Goal: Task Accomplishment & Management: Complete application form

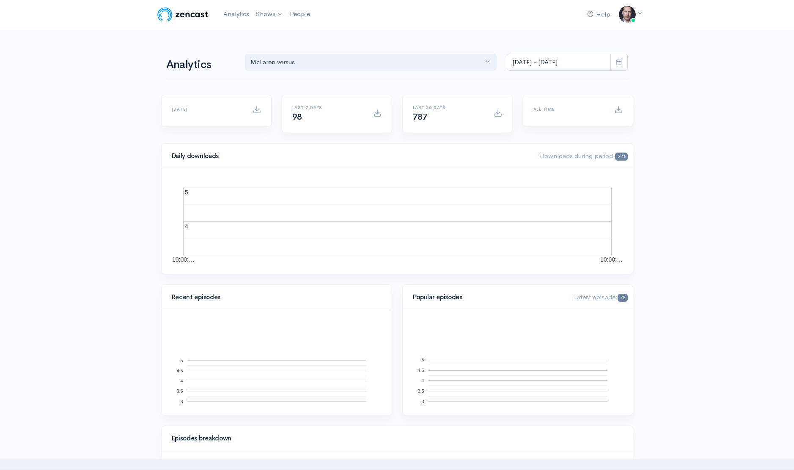
click at [0, 0] on link "McLaren versus" at bounding box center [0, 0] width 0 height 0
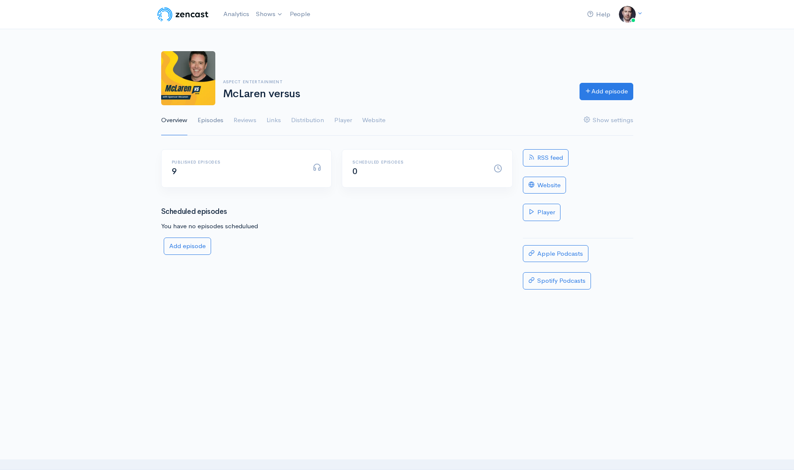
click at [213, 119] on link "Episodes" at bounding box center [211, 120] width 26 height 30
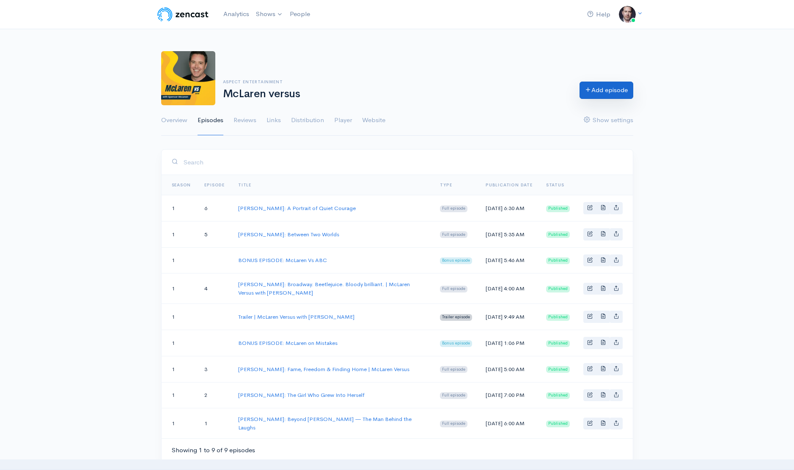
click at [598, 94] on link "Add episode" at bounding box center [606, 90] width 54 height 17
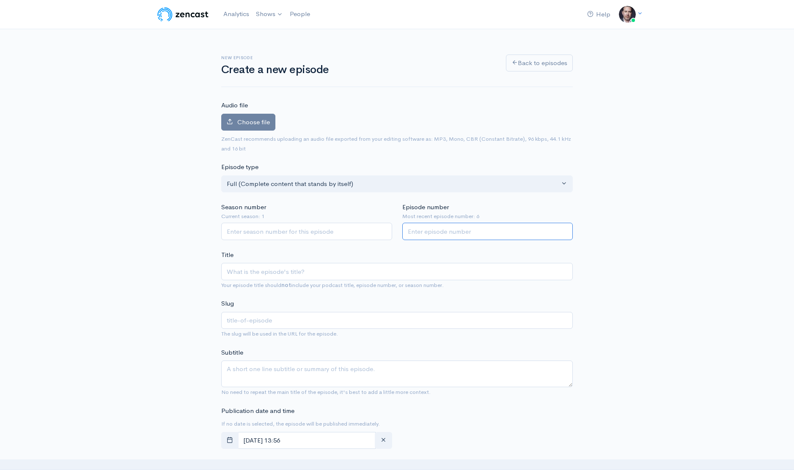
click at [460, 228] on input "Episode number" at bounding box center [487, 231] width 171 height 17
click at [564, 230] on input "1" at bounding box center [487, 231] width 171 height 17
click at [564, 230] on input "2" at bounding box center [487, 231] width 171 height 17
click at [564, 230] on input "3" at bounding box center [487, 231] width 171 height 17
click at [564, 230] on input "4" at bounding box center [487, 231] width 171 height 17
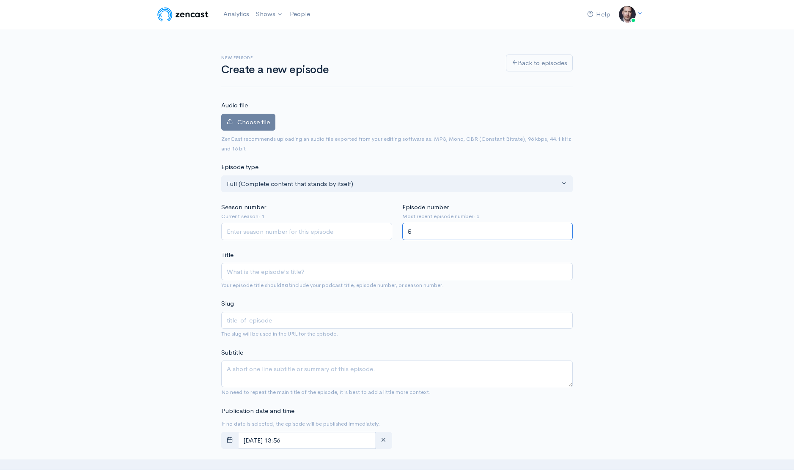
click at [564, 230] on input "5" at bounding box center [487, 231] width 171 height 17
click at [564, 230] on input "6" at bounding box center [487, 231] width 171 height 17
type input "7"
click at [564, 230] on input "7" at bounding box center [487, 231] width 171 height 17
click at [275, 233] on input "Season number" at bounding box center [306, 231] width 171 height 17
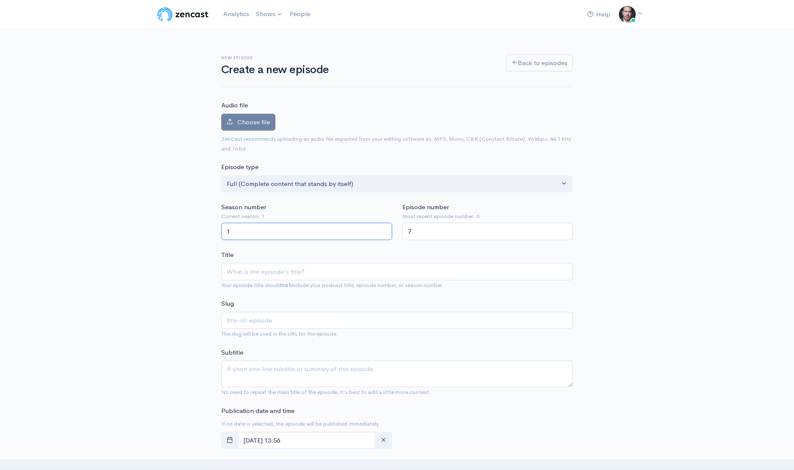
type input "1"
click at [384, 229] on input "1" at bounding box center [306, 231] width 171 height 17
click at [265, 269] on input "Title" at bounding box center [396, 271] width 351 height 17
paste input "[PERSON_NAME]: Stories for a Living Planet"
type input "[PERSON_NAME]: Stories for a Living Planet"
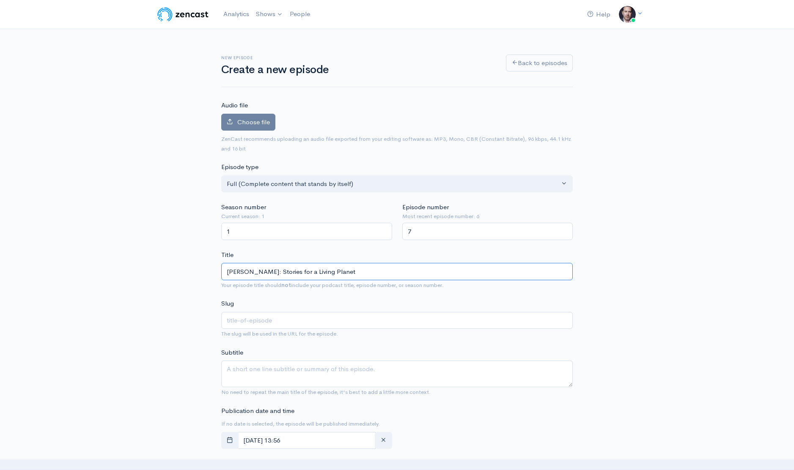
type input "[PERSON_NAME]-gameau-stories-for-a-living-planet"
type input "[PERSON_NAME]: Stories for a Living Planet | M"
type input "[PERSON_NAME]-gameau-stories-for-a-living-planet-m"
type input "[PERSON_NAME]: Stories for a Living Planet | Mc"
type input "[PERSON_NAME]-gameau-stories-for-a-living-planet-mc"
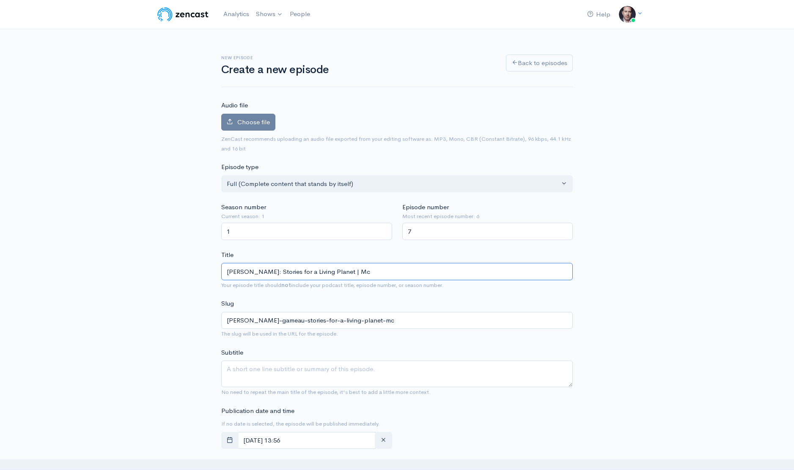
type input "[PERSON_NAME]: Stories for a Living Planet | McL"
type input "[PERSON_NAME]-gameau-stories-for-a-living-planet-mcl"
type input "[PERSON_NAME]: Stories for a Living Planet | McLa"
type input "[PERSON_NAME]-gameau-stories-for-a-living-planet-mcla"
type input "[PERSON_NAME]: Stories for a Living Planet | McLare"
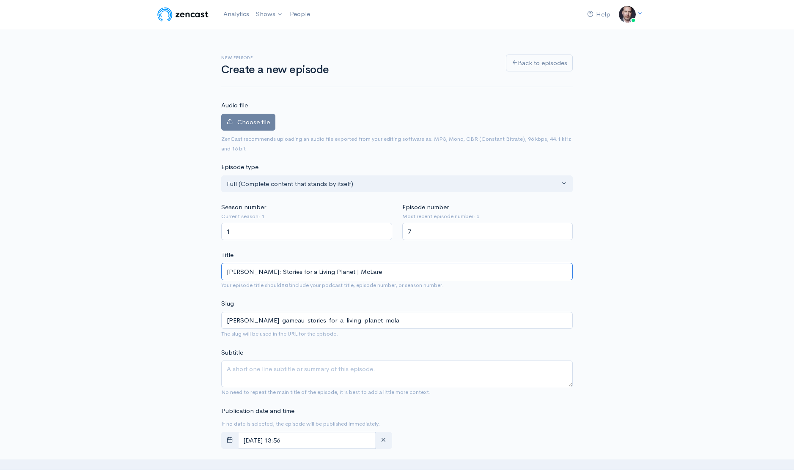
type input "[PERSON_NAME]-gameau-stories-for-a-living-planet-mclare"
type input "[PERSON_NAME]: Stories for a Living Planet | McLaren"
type input "[PERSON_NAME]-gameau-stories-for-a-living-planet-mclaren"
type input "[PERSON_NAME]: Stories for a Living Planet | McLaren V"
type input "[PERSON_NAME]-gameau-stories-for-a-living-planet-mclaren-v"
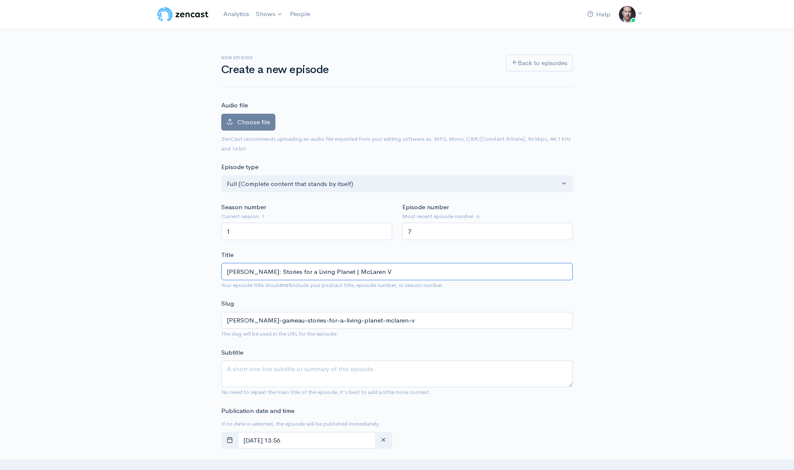
type input "[PERSON_NAME]: Stories for a Living Planet | McLaren Ve"
type input "[PERSON_NAME]-gameau-stories-for-a-living-planet-mclaren-ve"
type input "[PERSON_NAME]: Stories for a Living Planet | McLaren Ver"
type input "[PERSON_NAME]-gameau-stories-for-a-living-planet-mclaren-ver"
type input "[PERSON_NAME]: Stories for a Living Planet | McLaren Vers"
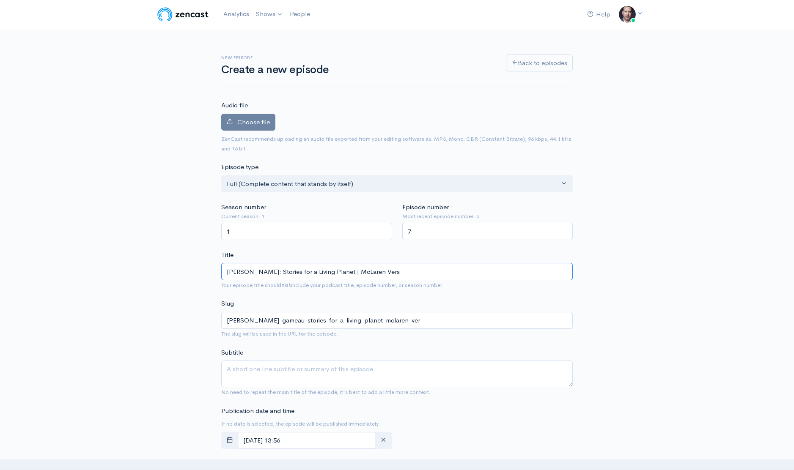
type input "[PERSON_NAME]-gameau-stories-for-a-living-planet-mclaren-vers"
type input "[PERSON_NAME]: Stories for a Living Planet | McLaren Versu"
type input "[PERSON_NAME]-gameau-stories-for-a-living-planet-mclaren-versu"
type input "[PERSON_NAME]: Stories for a Living Planet | McLaren Versus"
type input "[PERSON_NAME]-gameau-stories-for-a-living-planet-mclaren-versus"
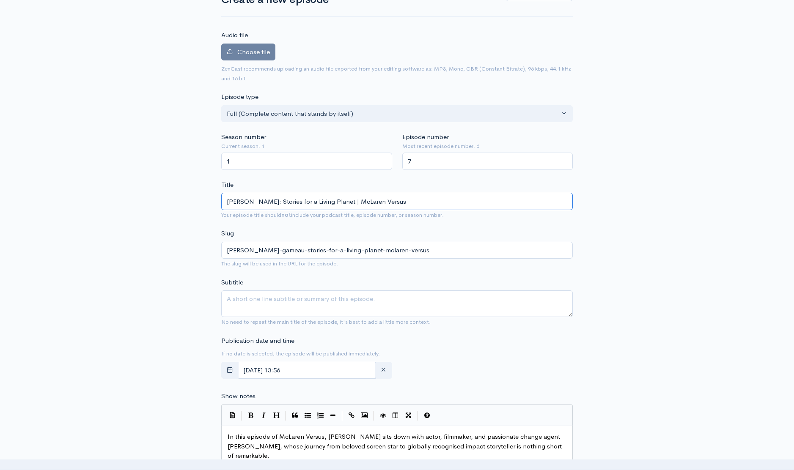
scroll to position [77, 0]
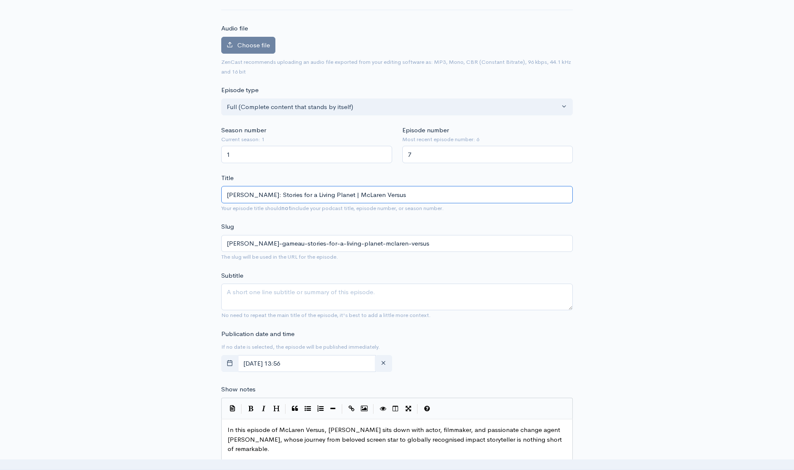
type input "[PERSON_NAME]: Stories for a Living Planet | McLaren Versus"
click at [274, 295] on textarea "Subtitle" at bounding box center [396, 297] width 351 height 27
paste textarea "From the bright lights of acting to the frontlines of environmental storytellin…"
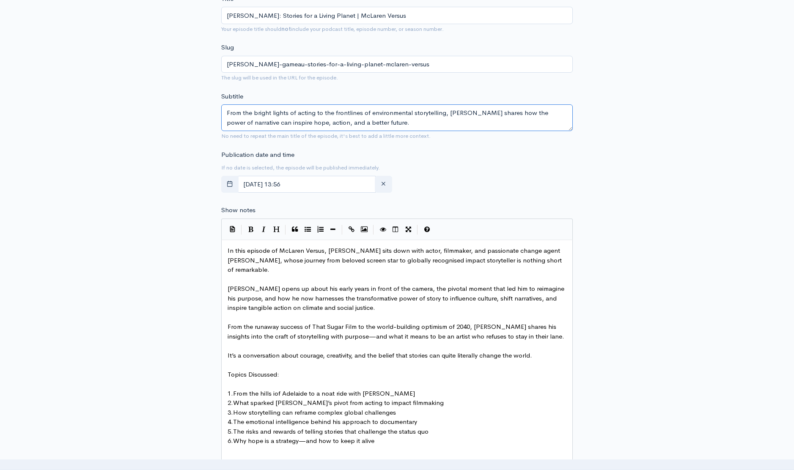
scroll to position [263, 0]
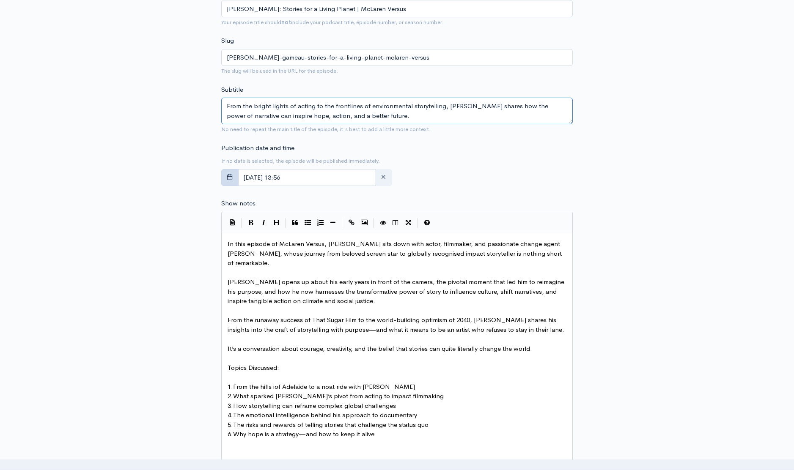
type textarea "From the bright lights of acting to the frontlines of environmental storytellin…"
click at [231, 176] on icon "button" at bounding box center [230, 177] width 6 height 6
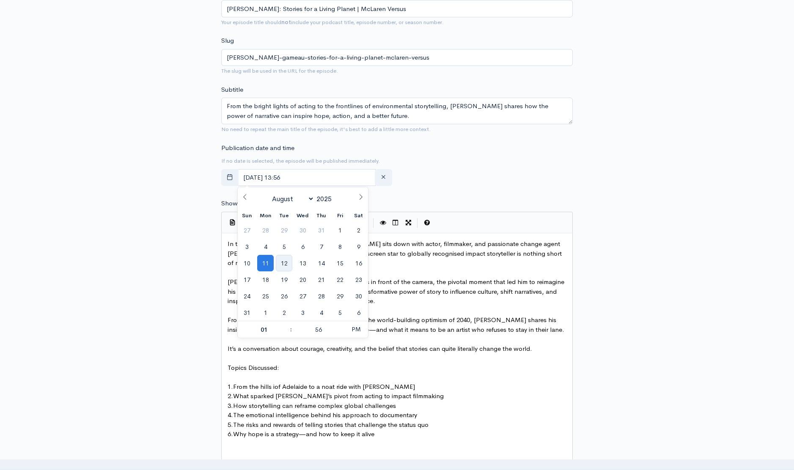
click at [288, 262] on span "12" at bounding box center [284, 263] width 16 height 16
click at [342, 324] on span at bounding box center [341, 325] width 6 height 8
type input "[DATE] 14:00"
type input "02"
type input "00"
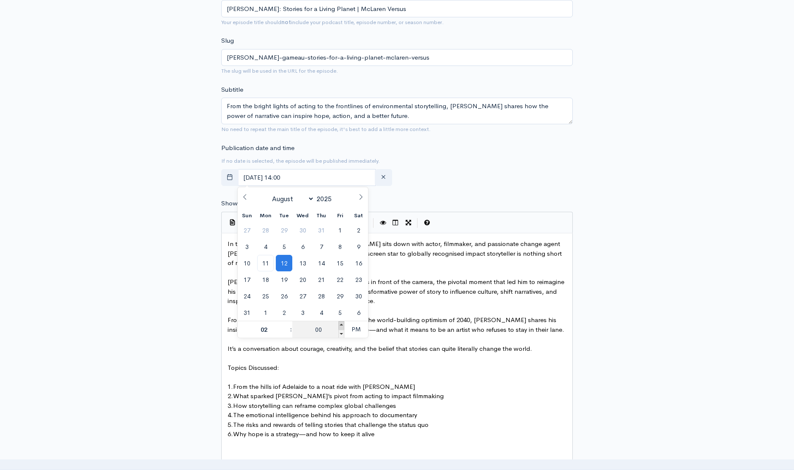
click at [342, 324] on span at bounding box center [341, 325] width 6 height 8
type input "[DATE] 14:05"
type input "05"
click at [342, 324] on span at bounding box center [341, 325] width 6 height 8
type input "[DATE] 14:10"
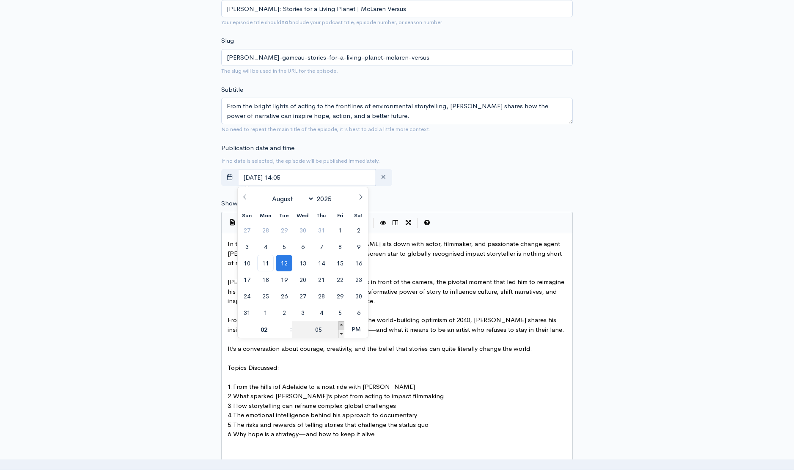
type input "10"
click at [342, 324] on span at bounding box center [341, 325] width 6 height 8
type input "[DATE] 14:15"
type input "15"
click at [342, 324] on span at bounding box center [341, 325] width 6 height 8
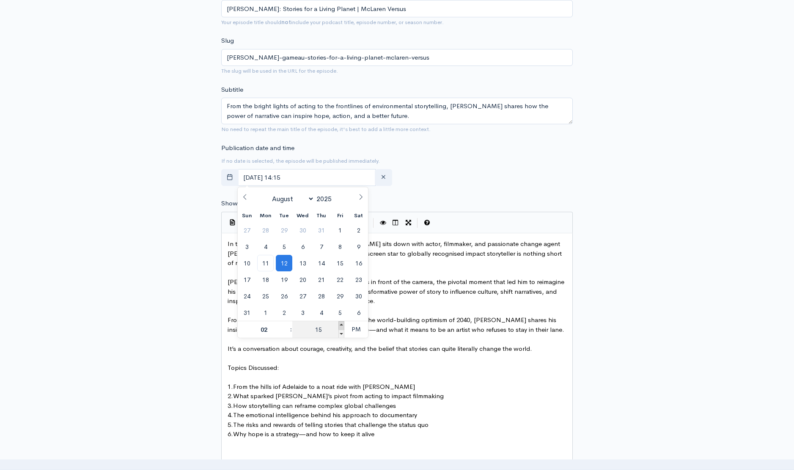
type input "[DATE] 14:20"
type input "20"
click at [286, 324] on span at bounding box center [287, 325] width 6 height 8
type input "[DATE] 15:20"
type input "03"
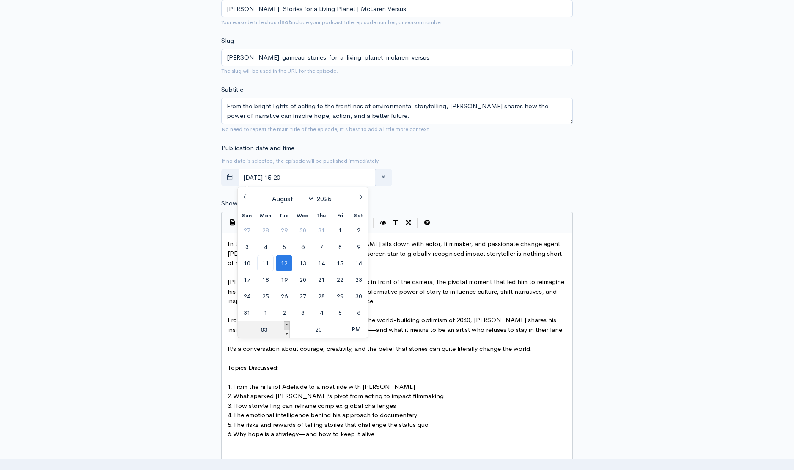
click at [286, 324] on span at bounding box center [287, 325] width 6 height 8
type input "[DATE] 16:20"
type input "04"
click at [286, 324] on span at bounding box center [287, 325] width 6 height 8
type input "[DATE] 17:20"
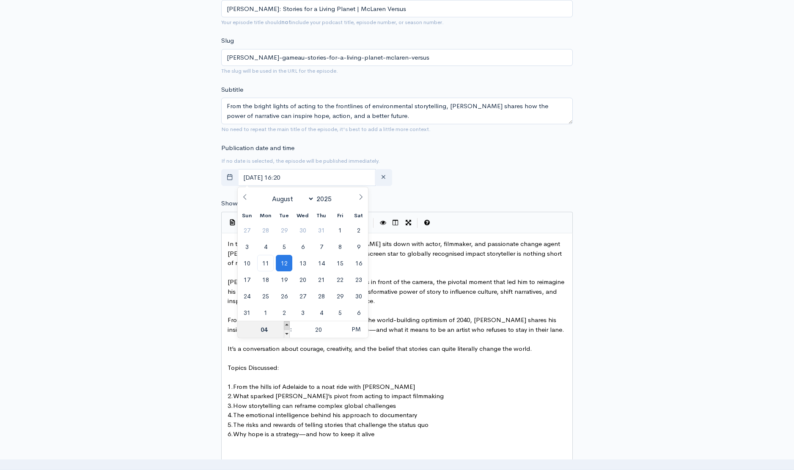
type input "05"
click at [286, 324] on span at bounding box center [287, 325] width 6 height 8
type input "[DATE] 18:20"
type input "06"
click at [341, 334] on span at bounding box center [341, 334] width 6 height 8
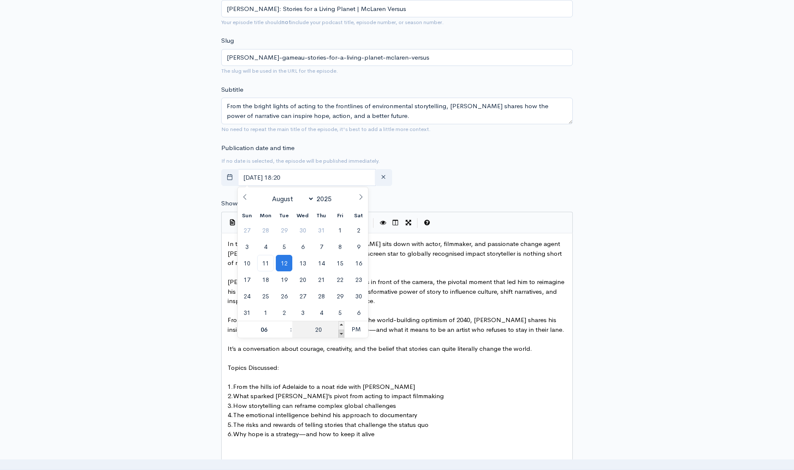
type input "[DATE] 18:15"
type input "15"
click at [341, 334] on span at bounding box center [341, 334] width 6 height 8
type input "[DATE] 18:10"
type input "10"
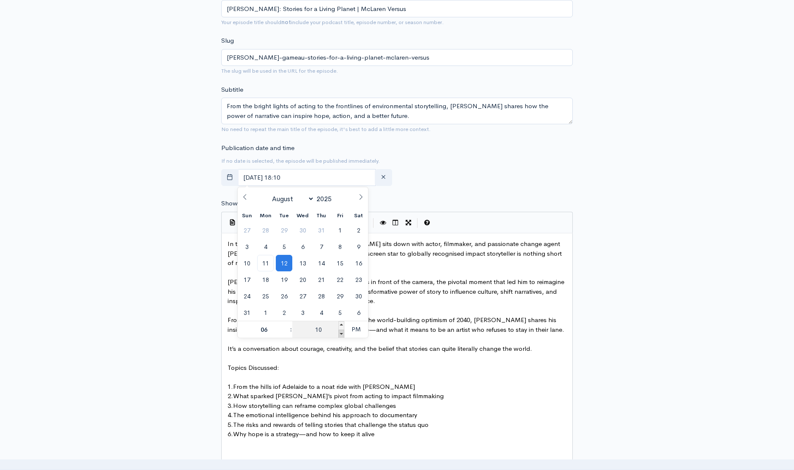
click at [341, 334] on span at bounding box center [341, 334] width 6 height 8
type input "[DATE] 18:05"
type input "05"
click at [341, 334] on span at bounding box center [341, 334] width 6 height 8
type input "[DATE] 18:00"
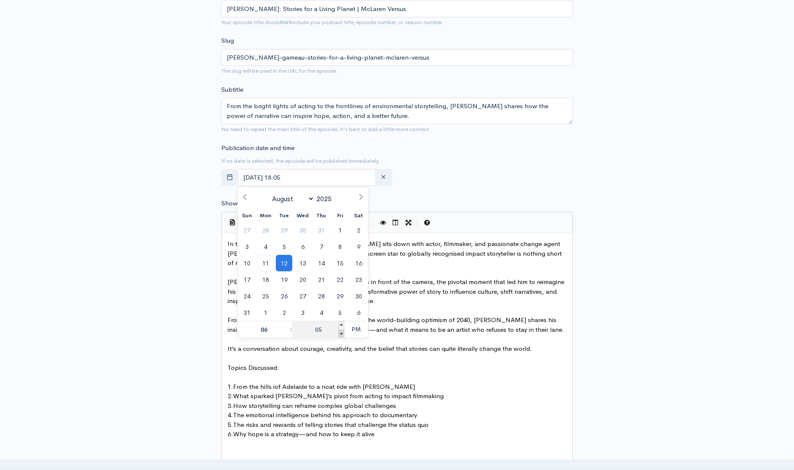
type input "00"
click at [356, 330] on span "PM" at bounding box center [355, 329] width 23 height 17
type input "[DATE] 06:00"
click at [474, 275] on pre "​" at bounding box center [397, 273] width 342 height 10
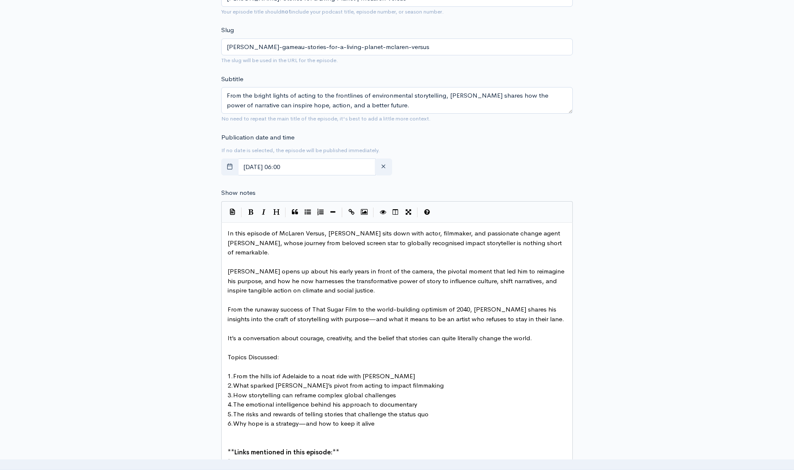
scroll to position [420, 0]
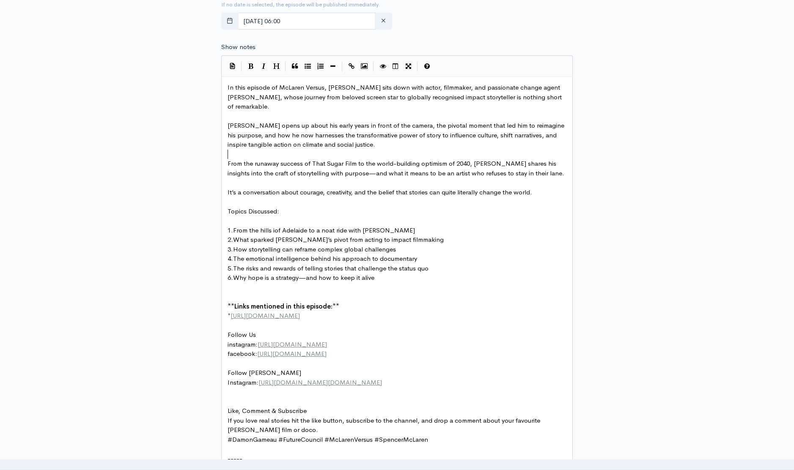
click at [390, 153] on pre "​" at bounding box center [397, 155] width 342 height 10
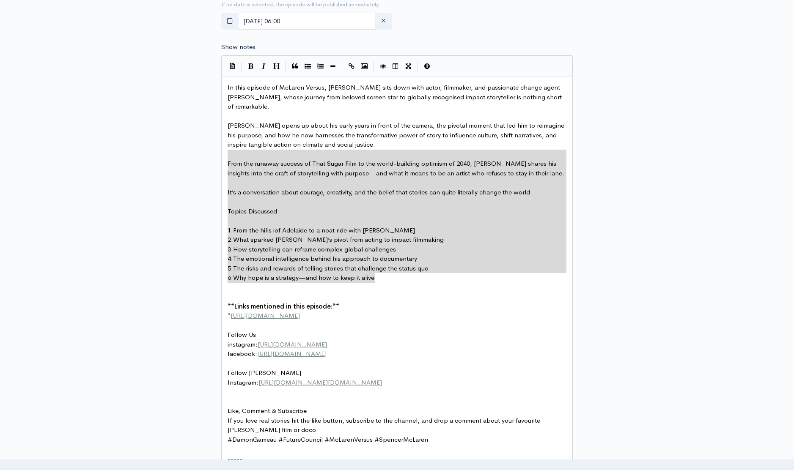
type textarea "From the runaway success of That Sugar Film to the world-building optimism of 2…"
drag, startPoint x: 250, startPoint y: 156, endPoint x: 395, endPoint y: 288, distance: 196.7
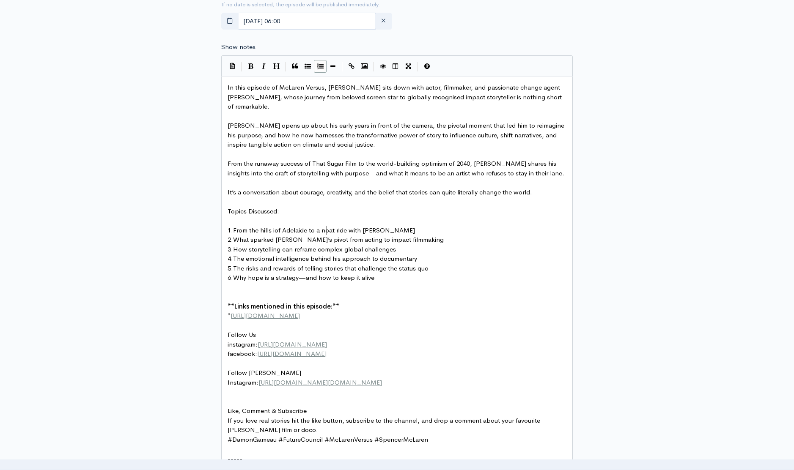
click at [326, 230] on span "From the hills iof Adelaide to a noat ride with [PERSON_NAME]" at bounding box center [324, 230] width 182 height 8
type textarea "b"
click at [456, 276] on pre "6. Why hope is a strategy—and how to keep it alive" at bounding box center [397, 278] width 342 height 10
click at [409, 278] on pre "6. Why hope is a strategy—and how to keep it alive" at bounding box center [397, 278] width 342 height 10
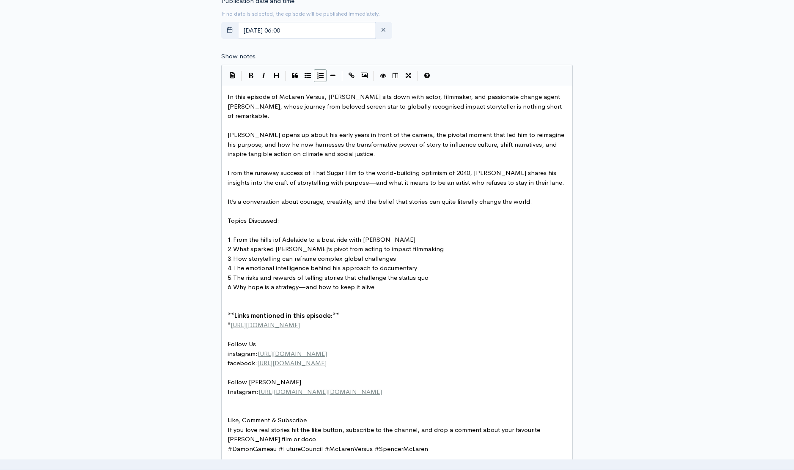
scroll to position [403, 0]
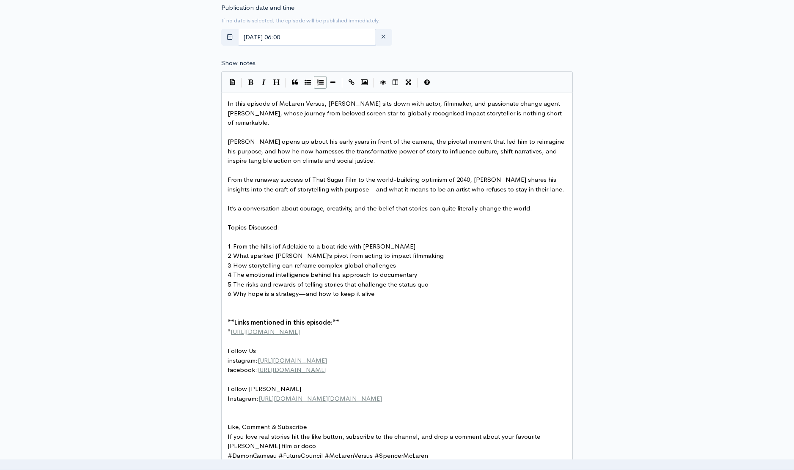
click at [341, 161] on pre "[PERSON_NAME] opens up about his early years in front of the camera, the pivota…" at bounding box center [397, 151] width 342 height 29
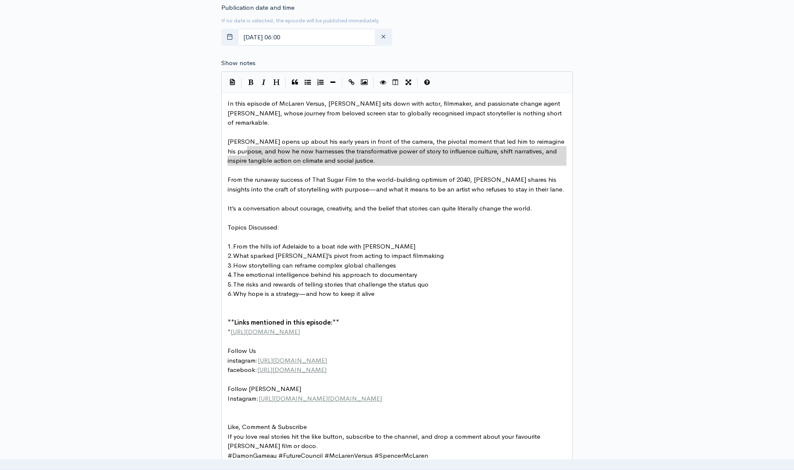
type textarea "[PERSON_NAME] opens up about his early years in front of the camera, the pivota…"
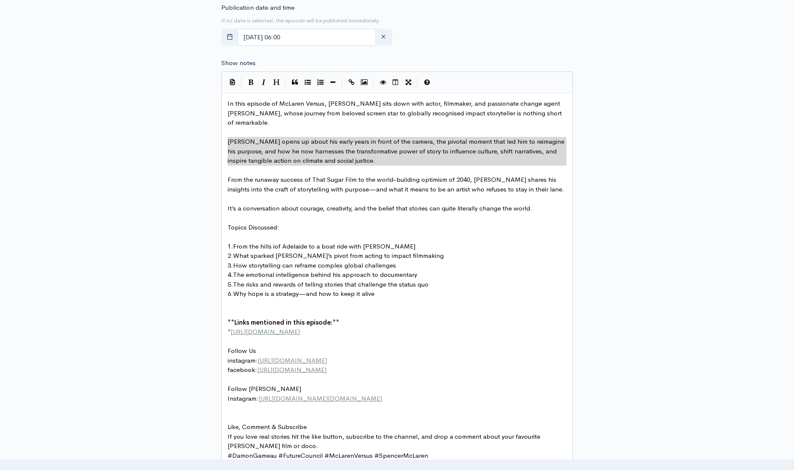
drag, startPoint x: 346, startPoint y: 167, endPoint x: 220, endPoint y: 139, distance: 128.2
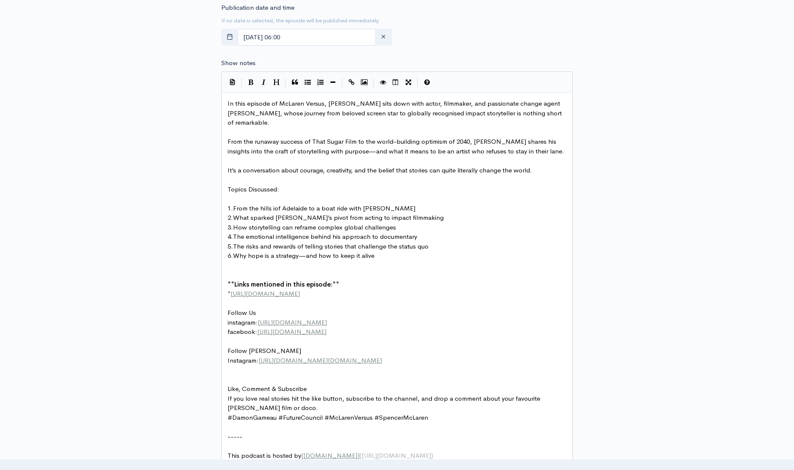
click at [402, 175] on pre "It’s a conversation about courage, creativity, and the belief that stories can …" at bounding box center [397, 171] width 342 height 10
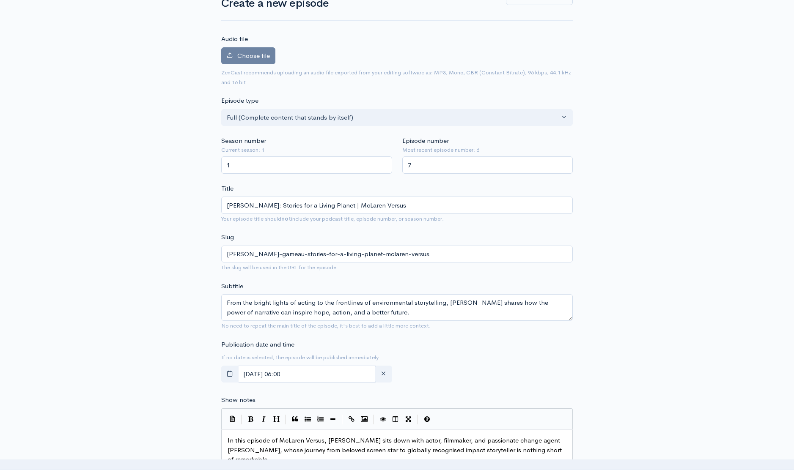
scroll to position [0, 0]
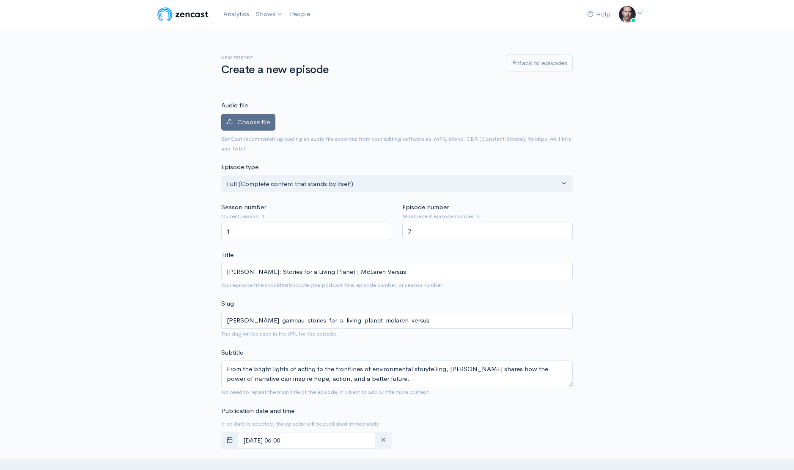
click at [258, 123] on span "Choose file" at bounding box center [253, 122] width 33 height 8
click at [0, 0] on input "Choose file" at bounding box center [0, 0] width 0 height 0
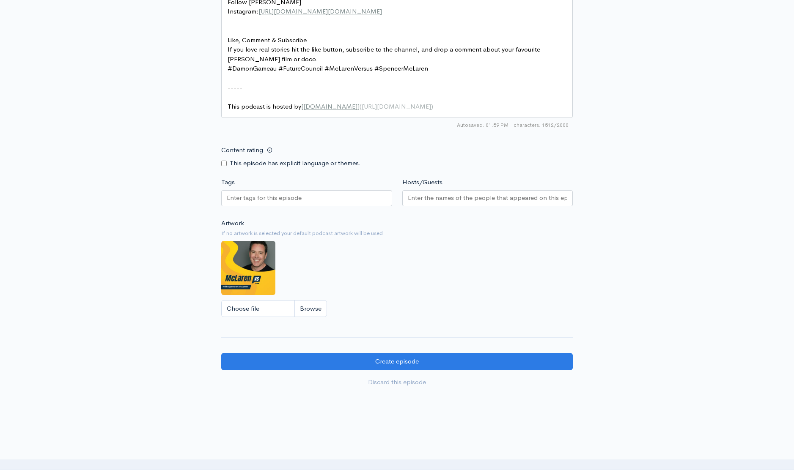
scroll to position [805, 0]
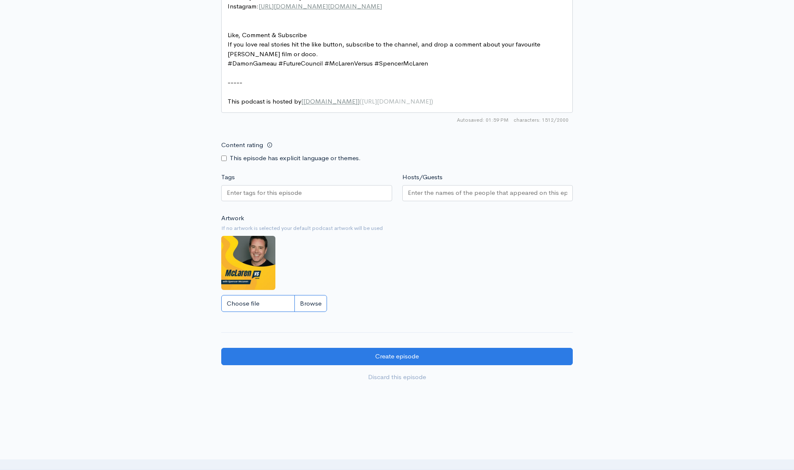
click at [315, 302] on input "Choose file" at bounding box center [274, 303] width 106 height 17
type input "C:\fakepath\[PERSON_NAME] Approved.jpg"
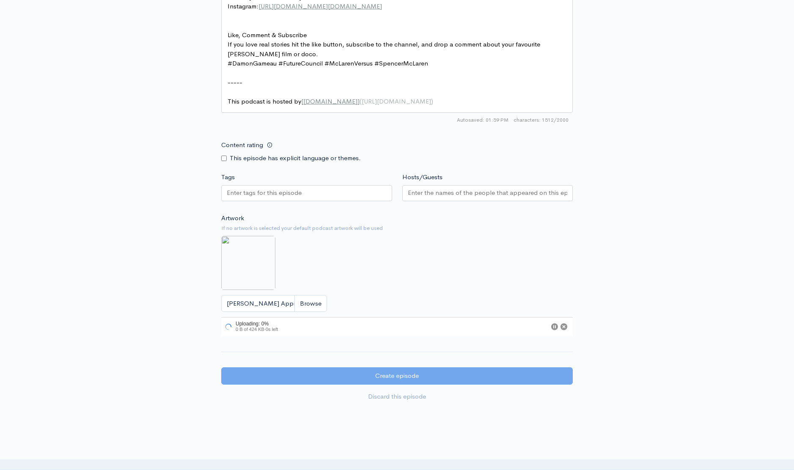
click at [395, 271] on div "Artwork If no artwork is selected your default podcast artwork will be used [PE…" at bounding box center [396, 275] width 351 height 123
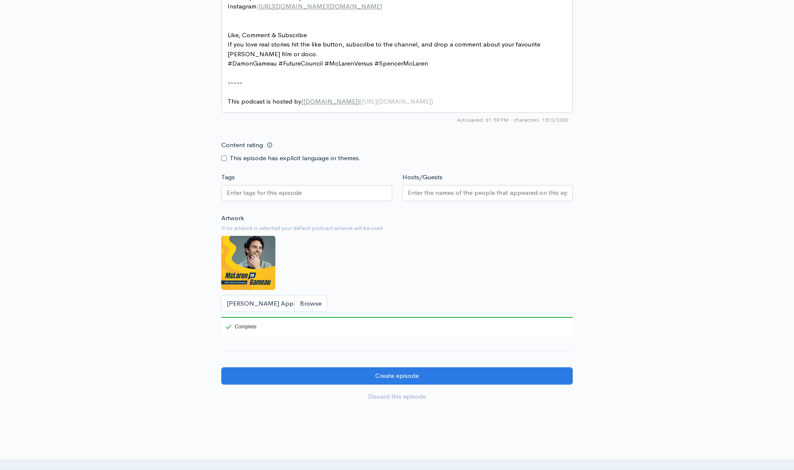
click at [439, 185] on div "Hosts/Guests" at bounding box center [487, 189] width 181 height 32
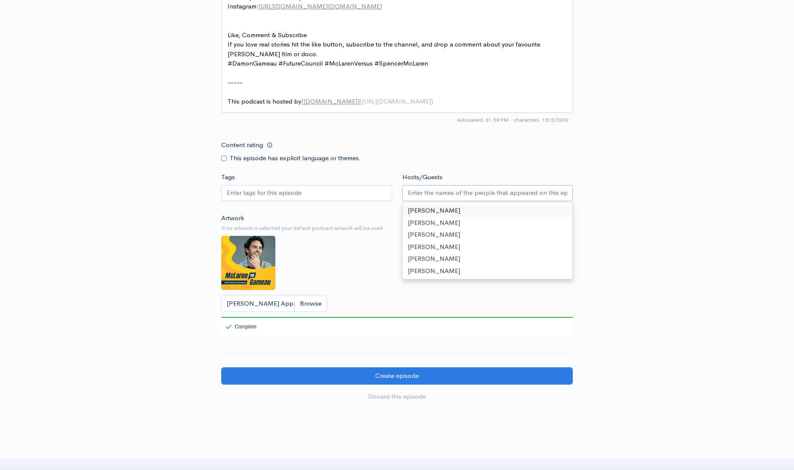
click at [438, 190] on input "Hosts/Guests" at bounding box center [488, 193] width 160 height 10
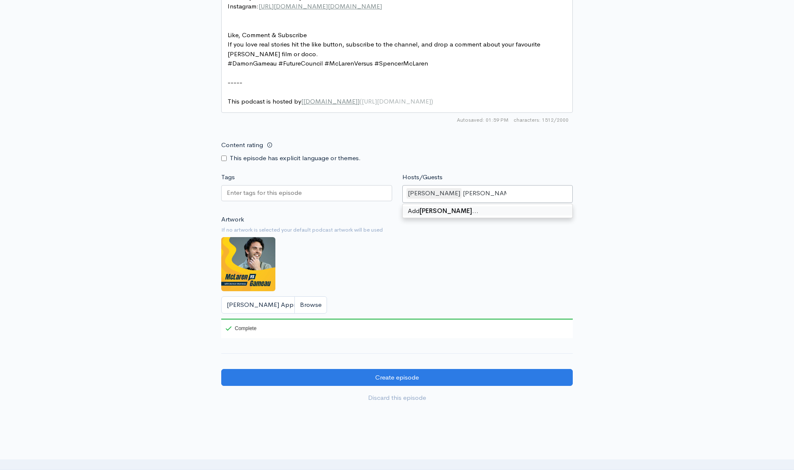
type input "[PERSON_NAME]"
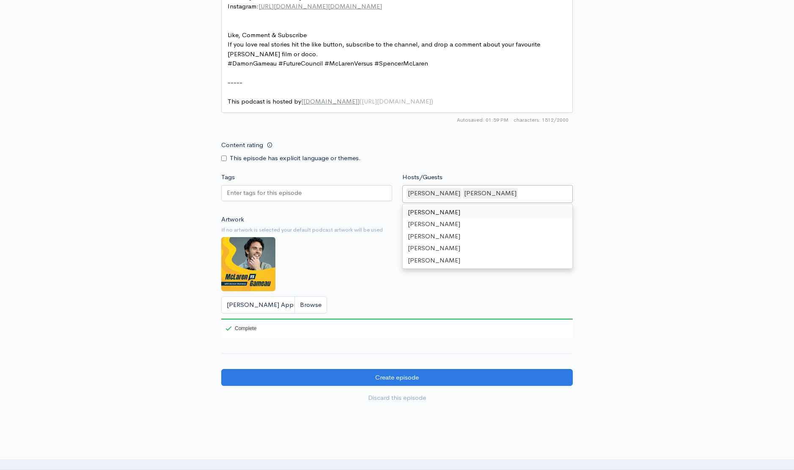
click at [371, 261] on div "Artwork If no artwork is selected your default podcast artwork will be used [PE…" at bounding box center [396, 276] width 351 height 123
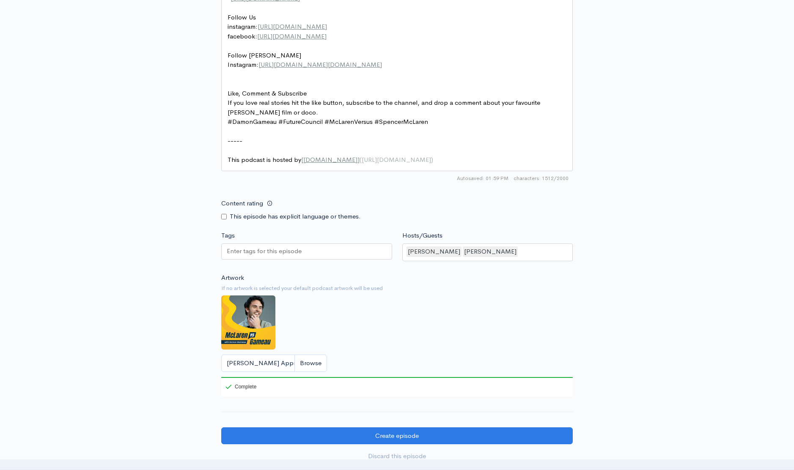
scroll to position [862, 0]
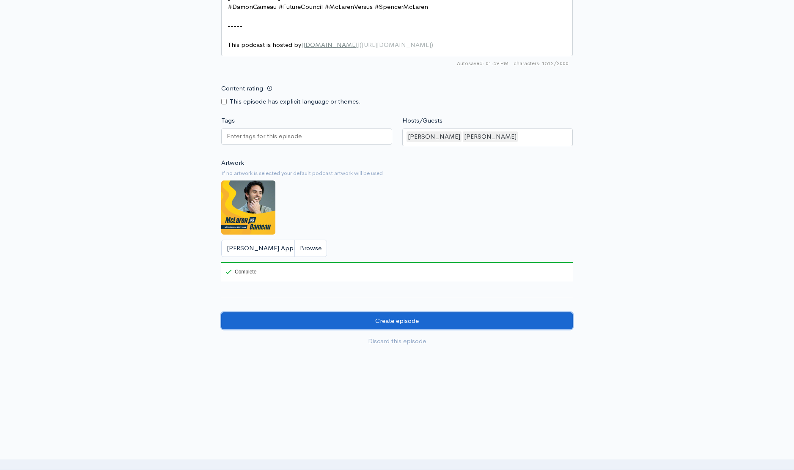
click at [400, 318] on input "Create episode" at bounding box center [396, 321] width 351 height 17
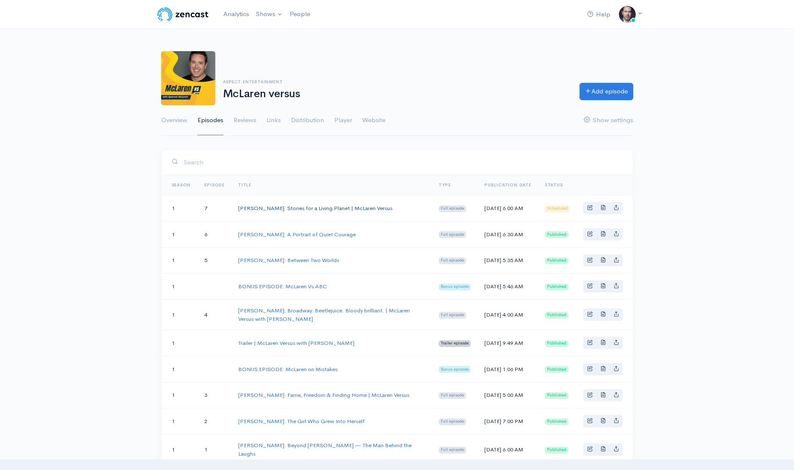
click at [314, 209] on link "[PERSON_NAME]: Stories for a Living Planet | McLaren Versus" at bounding box center [315, 208] width 154 height 7
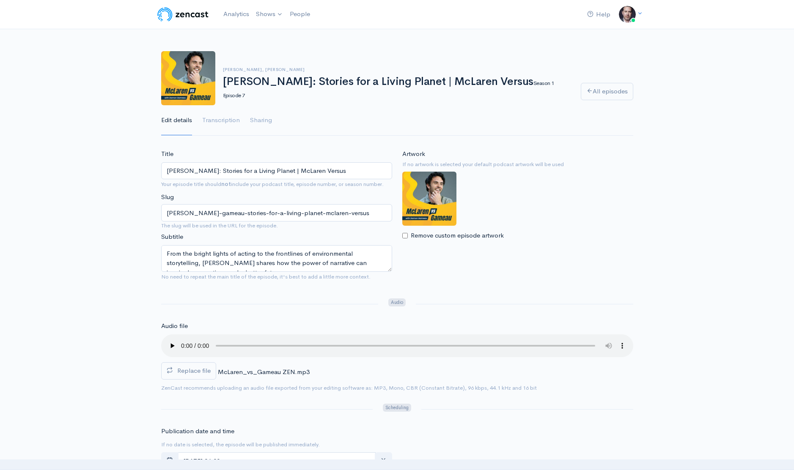
click at [340, 171] on input "[PERSON_NAME]: Stories for a Living Planet | McLaren Versus" at bounding box center [276, 170] width 231 height 17
drag, startPoint x: 363, startPoint y: 172, endPoint x: 136, endPoint y: 174, distance: 226.7
click at [343, 171] on input "[PERSON_NAME]: Stories for a Living Planet | McLaren Versus" at bounding box center [276, 170] width 231 height 17
type input "[PERSON_NAME]: Stories for a Living Planet"
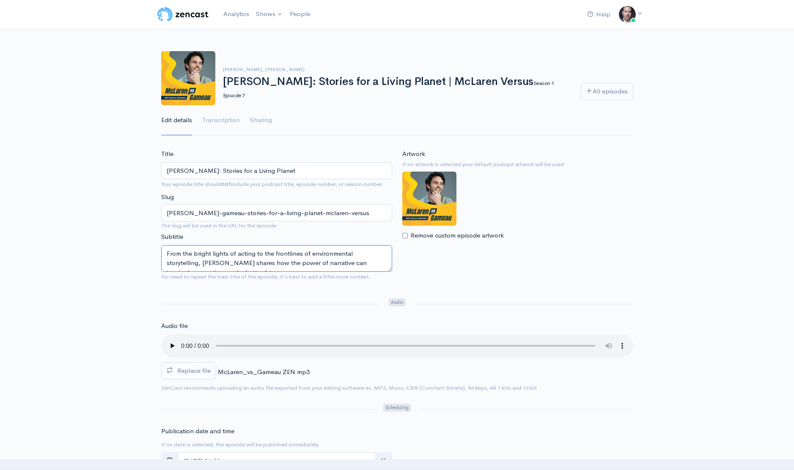
click at [349, 257] on textarea "From the bright lights of acting to the frontlines of environmental storytellin…" at bounding box center [276, 258] width 231 height 27
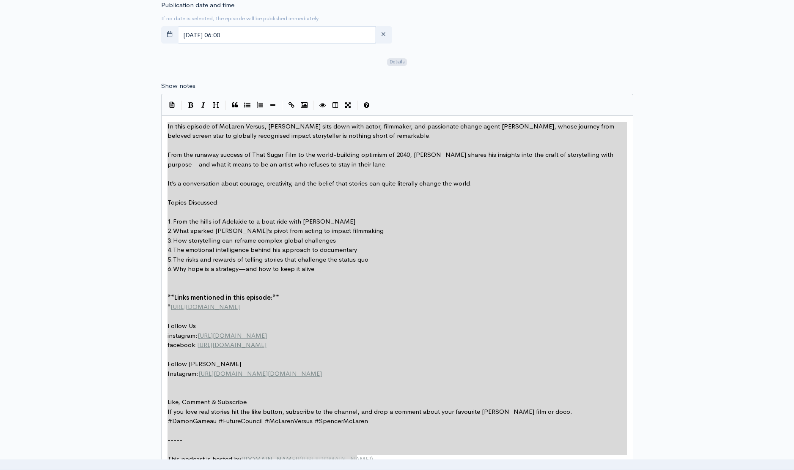
type textarea "In this episode of McLaren Versus, Spencer sits down with actor, filmmaker, and…"
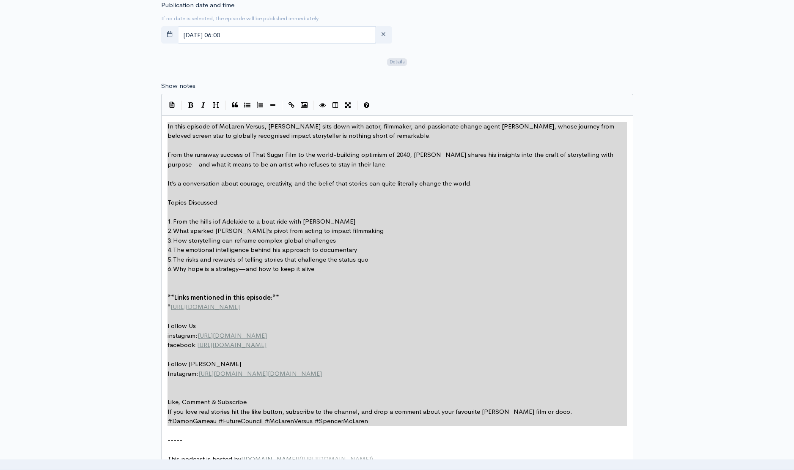
drag, startPoint x: 167, startPoint y: 270, endPoint x: 384, endPoint y: 430, distance: 269.2
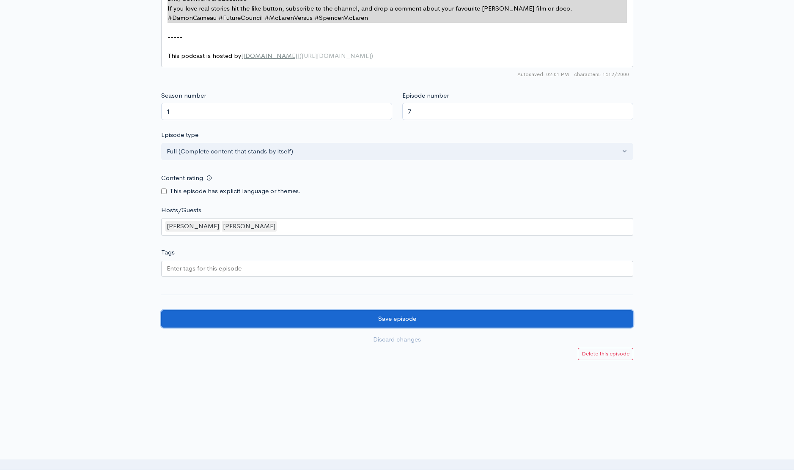
click at [412, 319] on input "Save episode" at bounding box center [397, 318] width 472 height 17
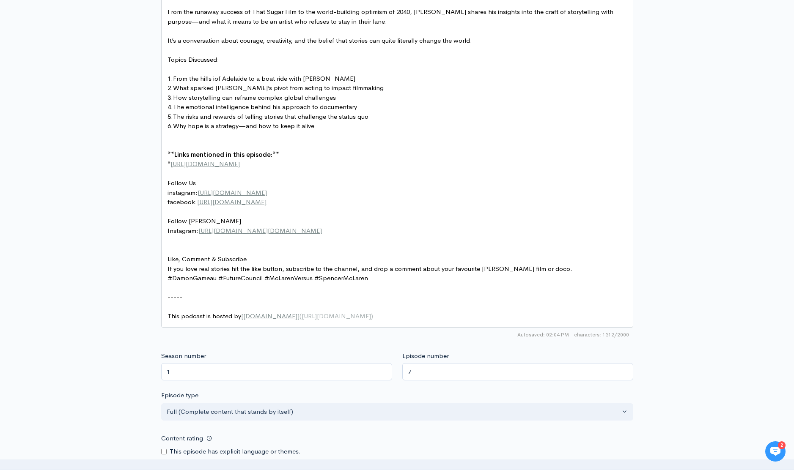
scroll to position [568, 0]
click at [725, 110] on div "Title Damon Gameau: Stories for a Living Planet Your episode title should not i…" at bounding box center [397, 101] width 794 height 1041
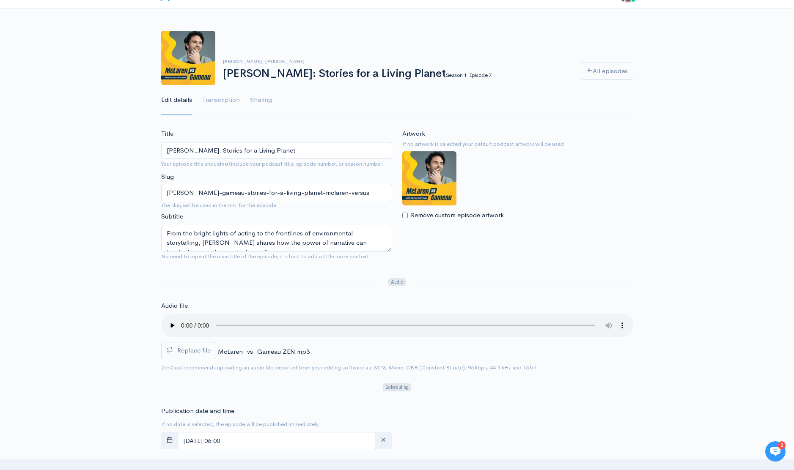
scroll to position [0, 0]
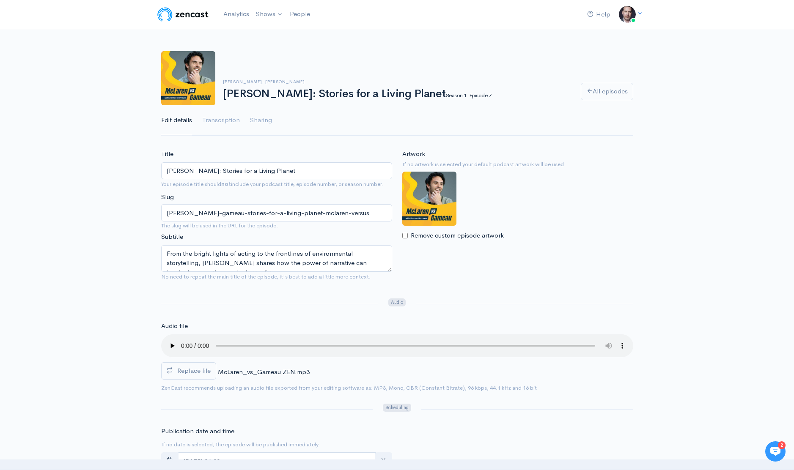
click at [458, 72] on div "Spencer McLaren, Damon Gameau Damon Gameau: Stories for a Living Planet Season …" at bounding box center [397, 78] width 482 height 54
